Goal: Task Accomplishment & Management: Complete application form

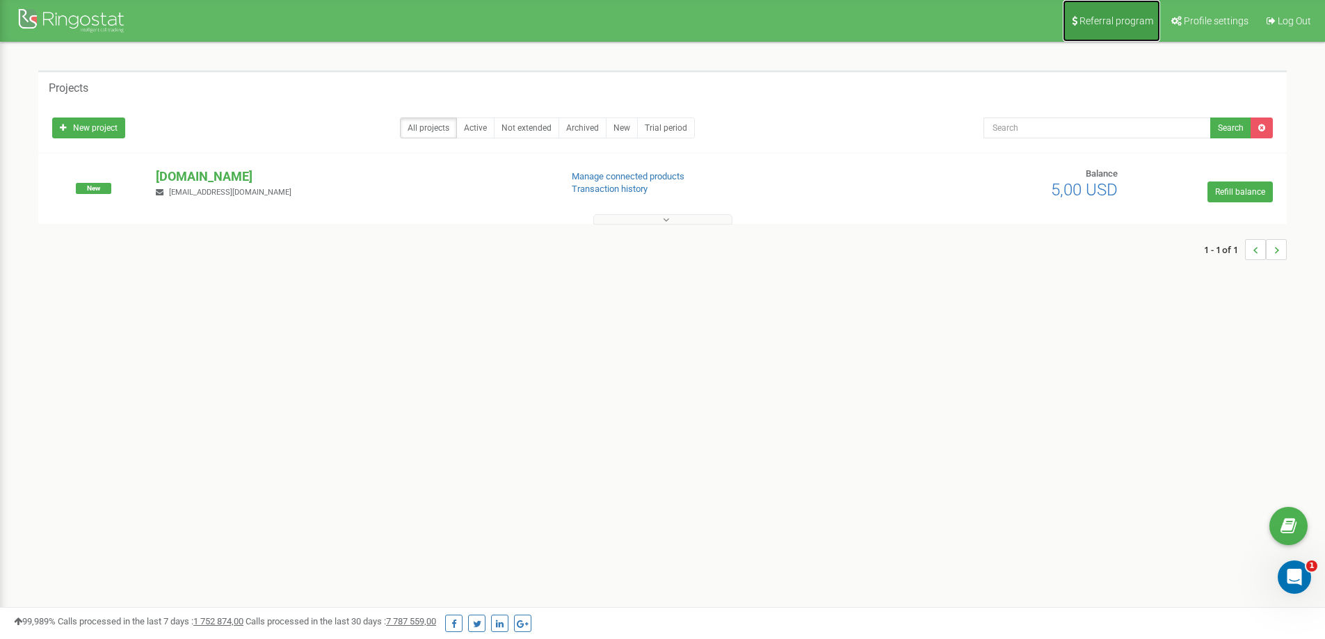
click at [1107, 21] on span "Referral program" at bounding box center [1117, 20] width 74 height 11
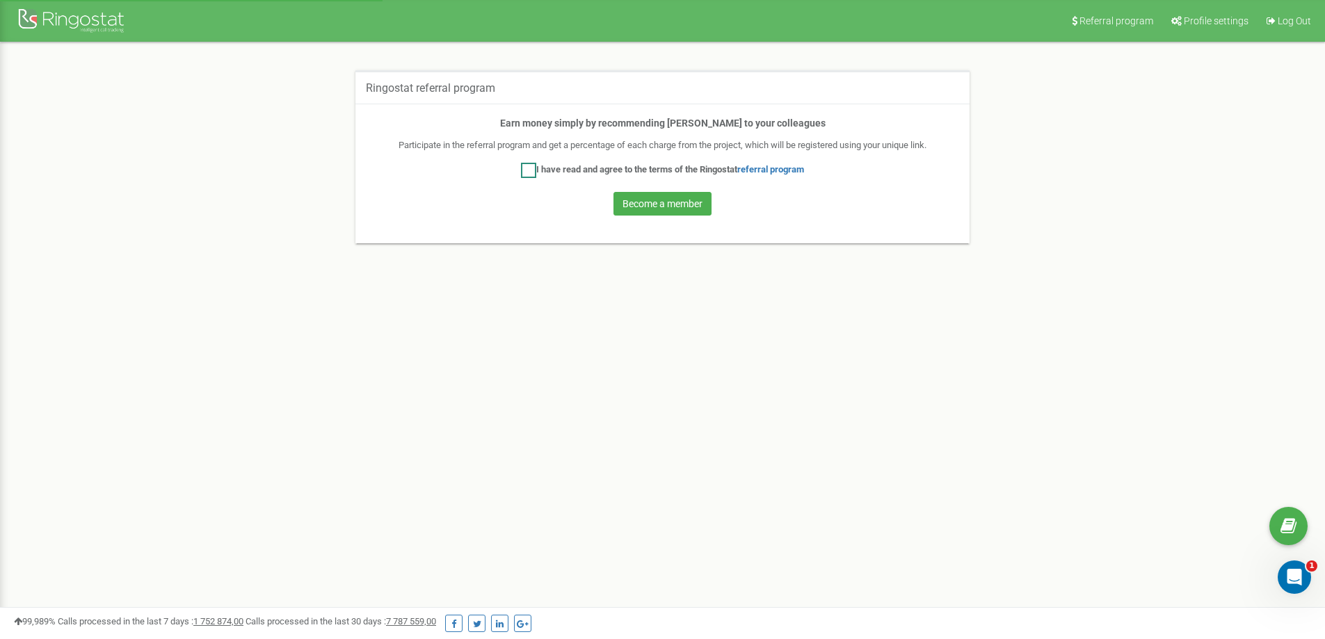
click at [529, 170] on ins at bounding box center [528, 170] width 15 height 15
checkbox input "true"
click at [694, 207] on button "Become a member" at bounding box center [663, 204] width 98 height 24
